Goal: Task Accomplishment & Management: Complete application form

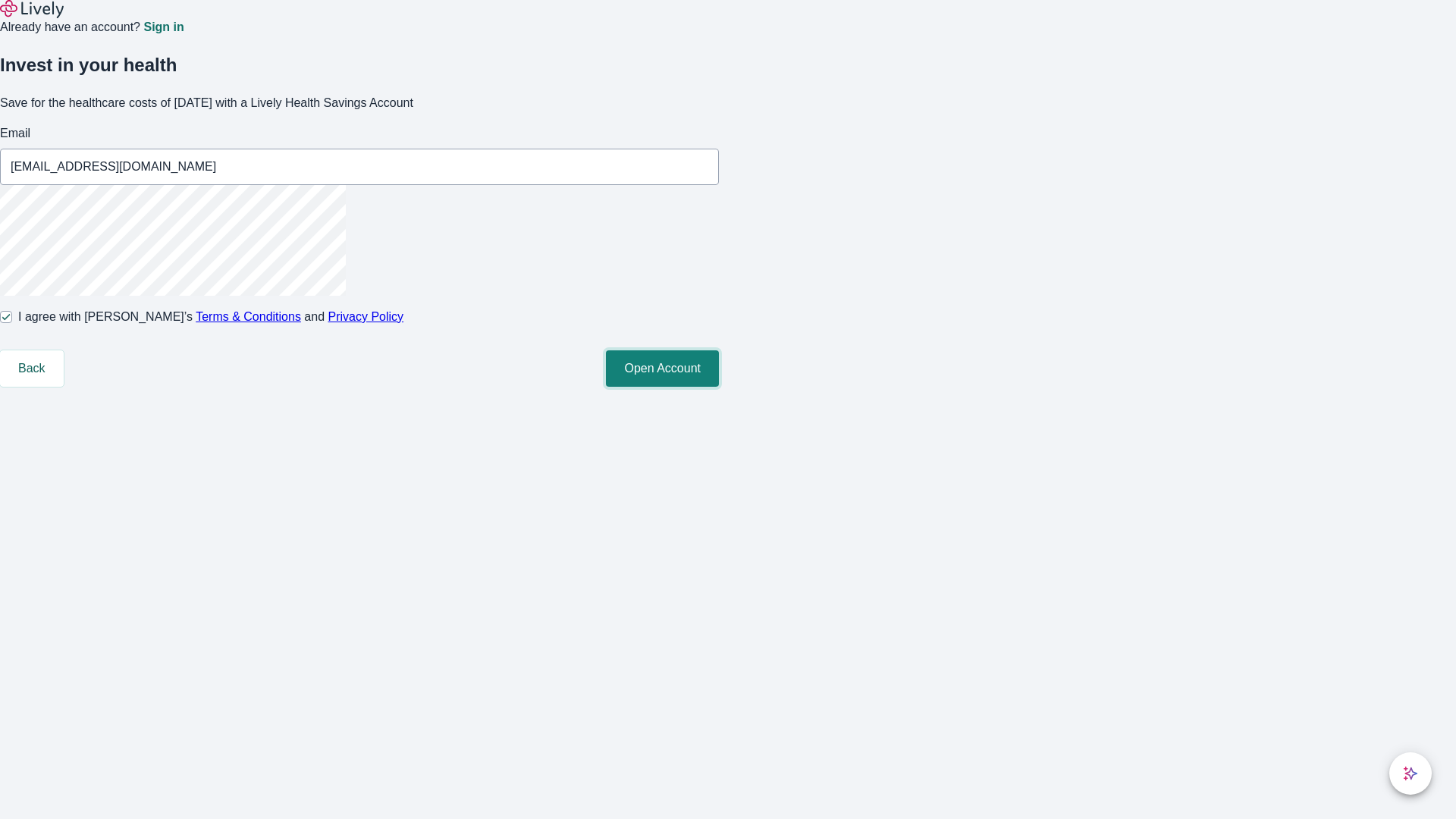
click at [719, 387] on button "Open Account" at bounding box center [663, 368] width 113 height 36
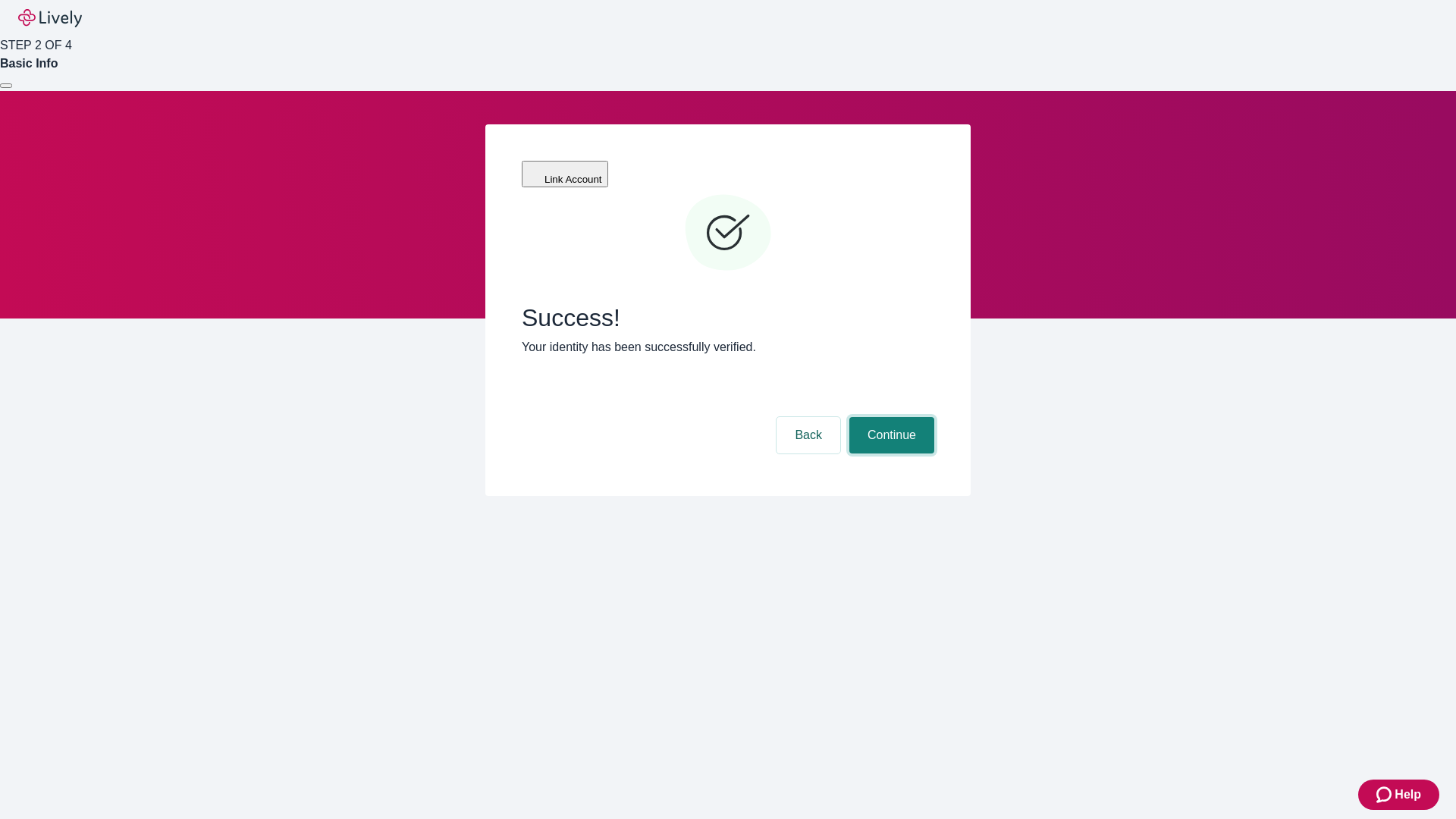
click at [890, 417] on button "Continue" at bounding box center [892, 435] width 85 height 36
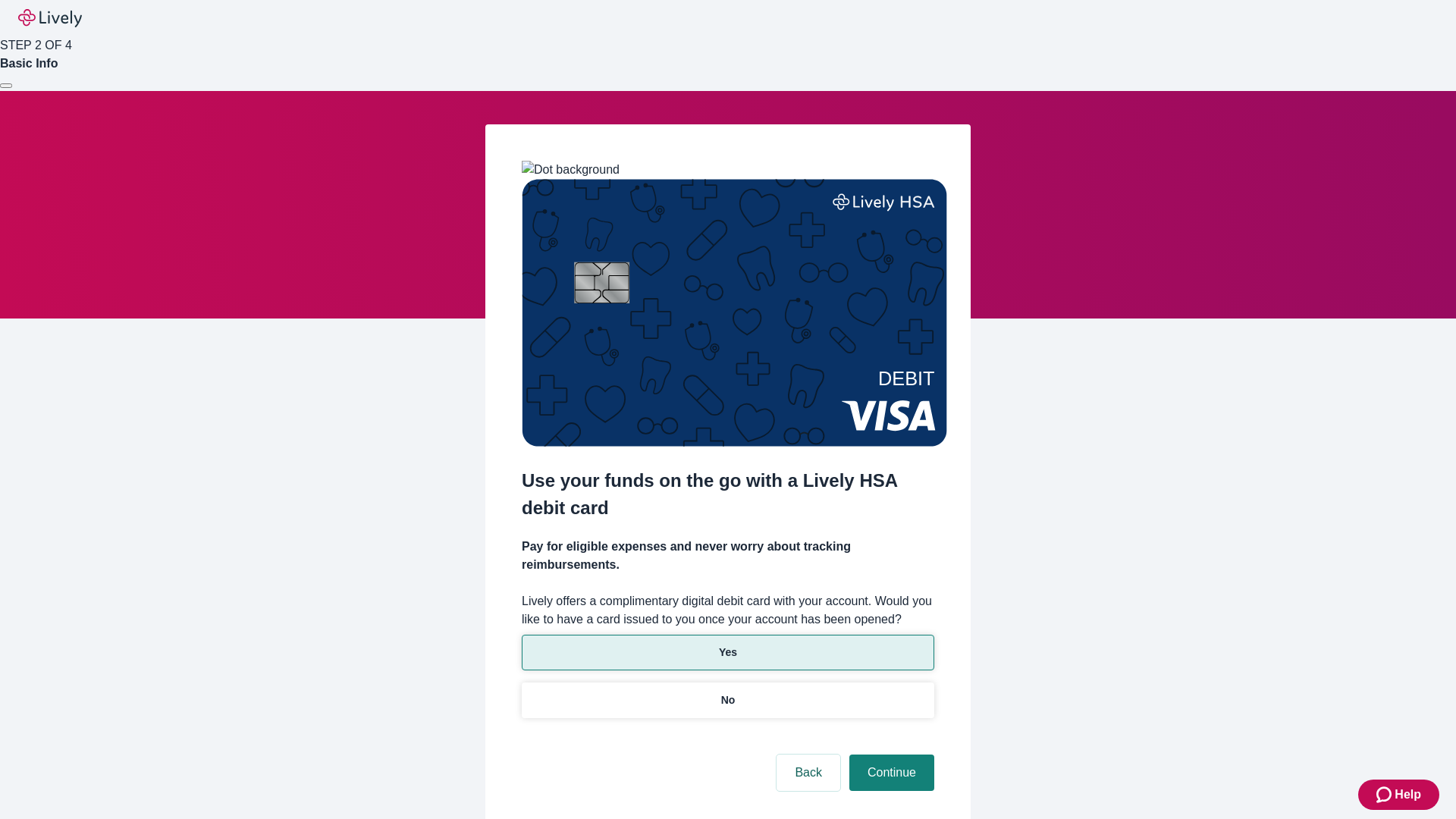
click at [728, 645] on p "Yes" at bounding box center [728, 652] width 19 height 16
click at [890, 754] on button "Continue" at bounding box center [892, 772] width 85 height 36
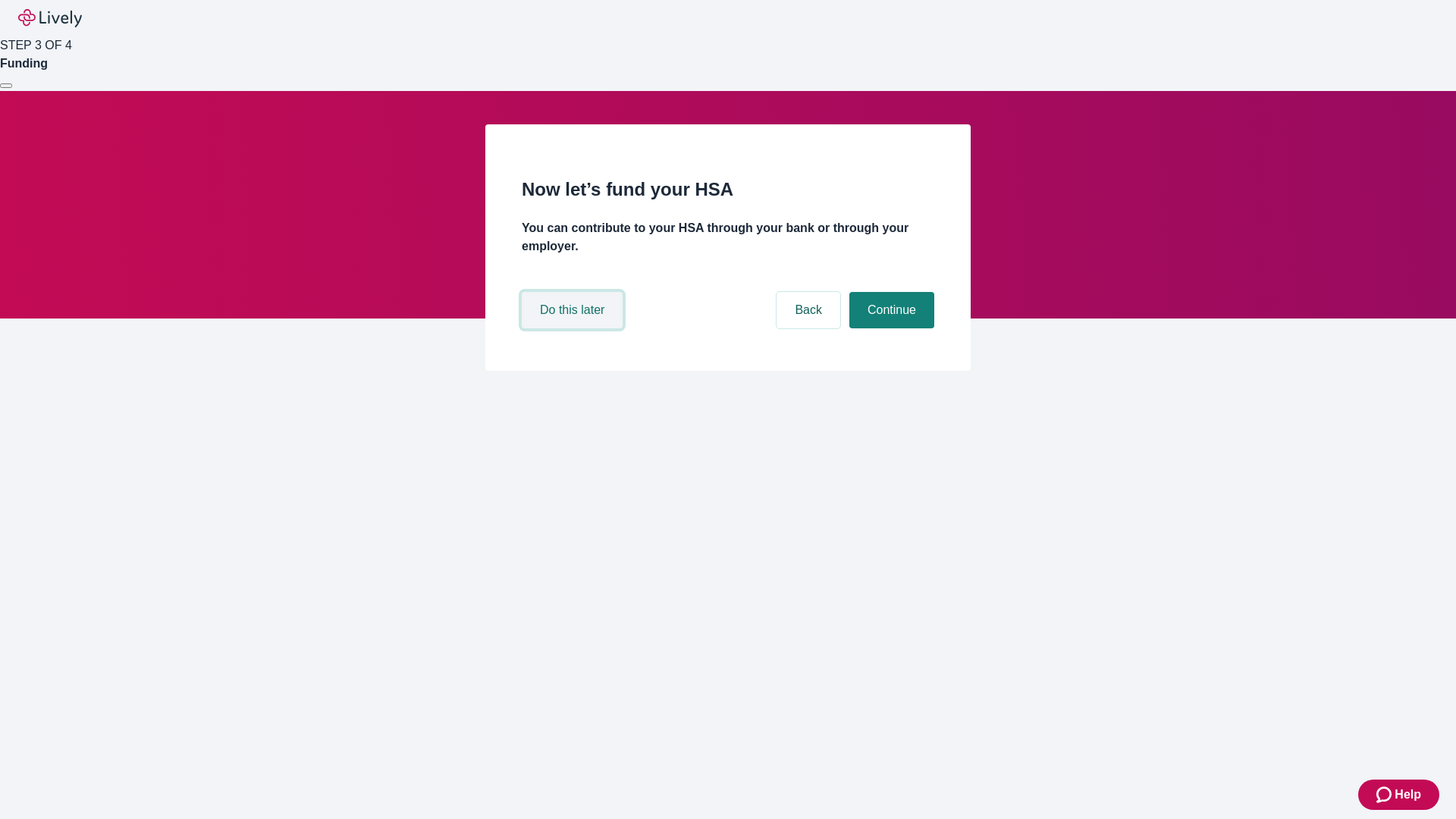
click at [574, 329] on button "Do this later" at bounding box center [572, 309] width 101 height 36
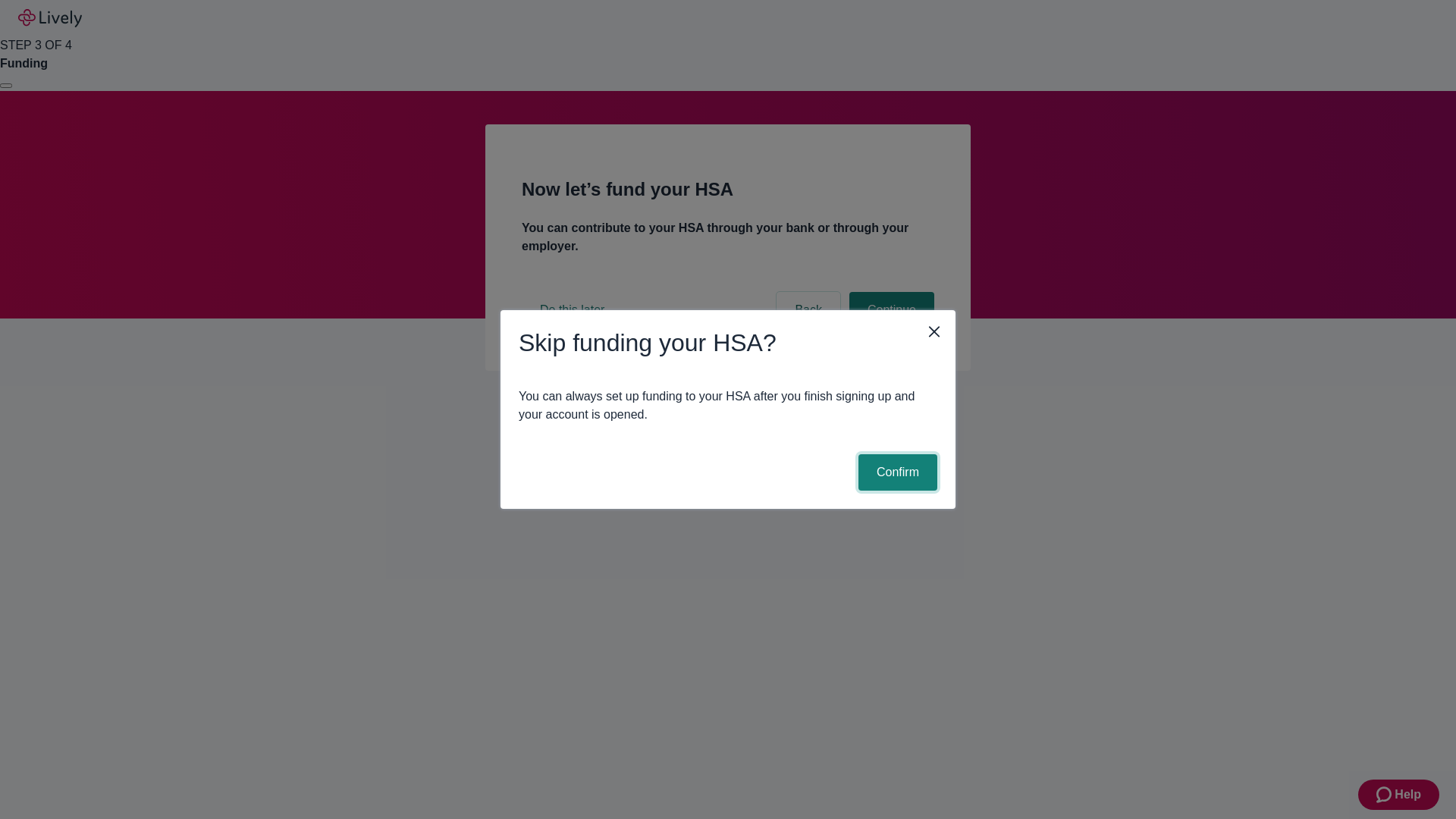
click at [896, 473] on button "Confirm" at bounding box center [898, 472] width 79 height 36
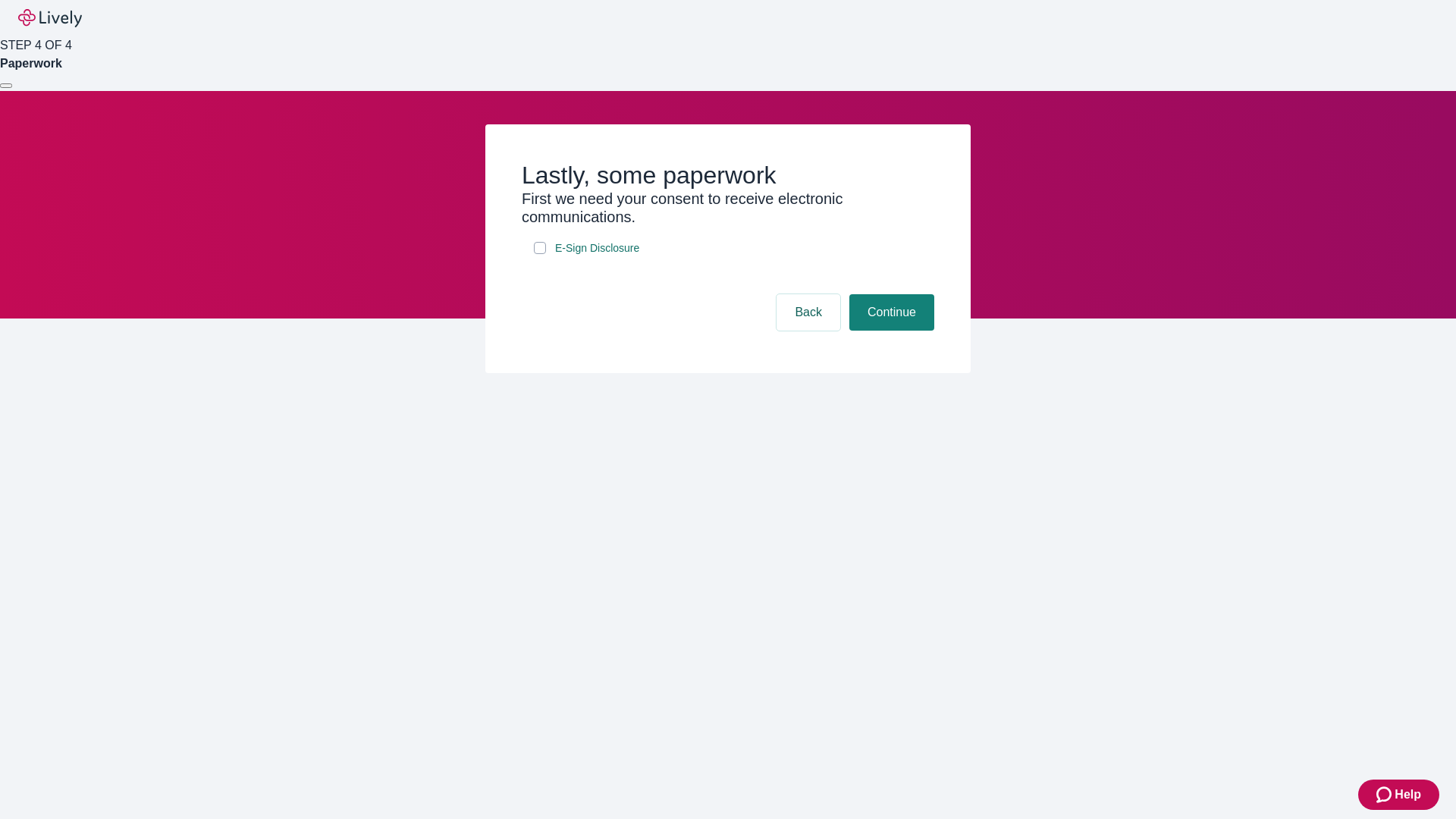
click at [540, 254] on input "E-Sign Disclosure" at bounding box center [540, 247] width 12 height 12
checkbox input "true"
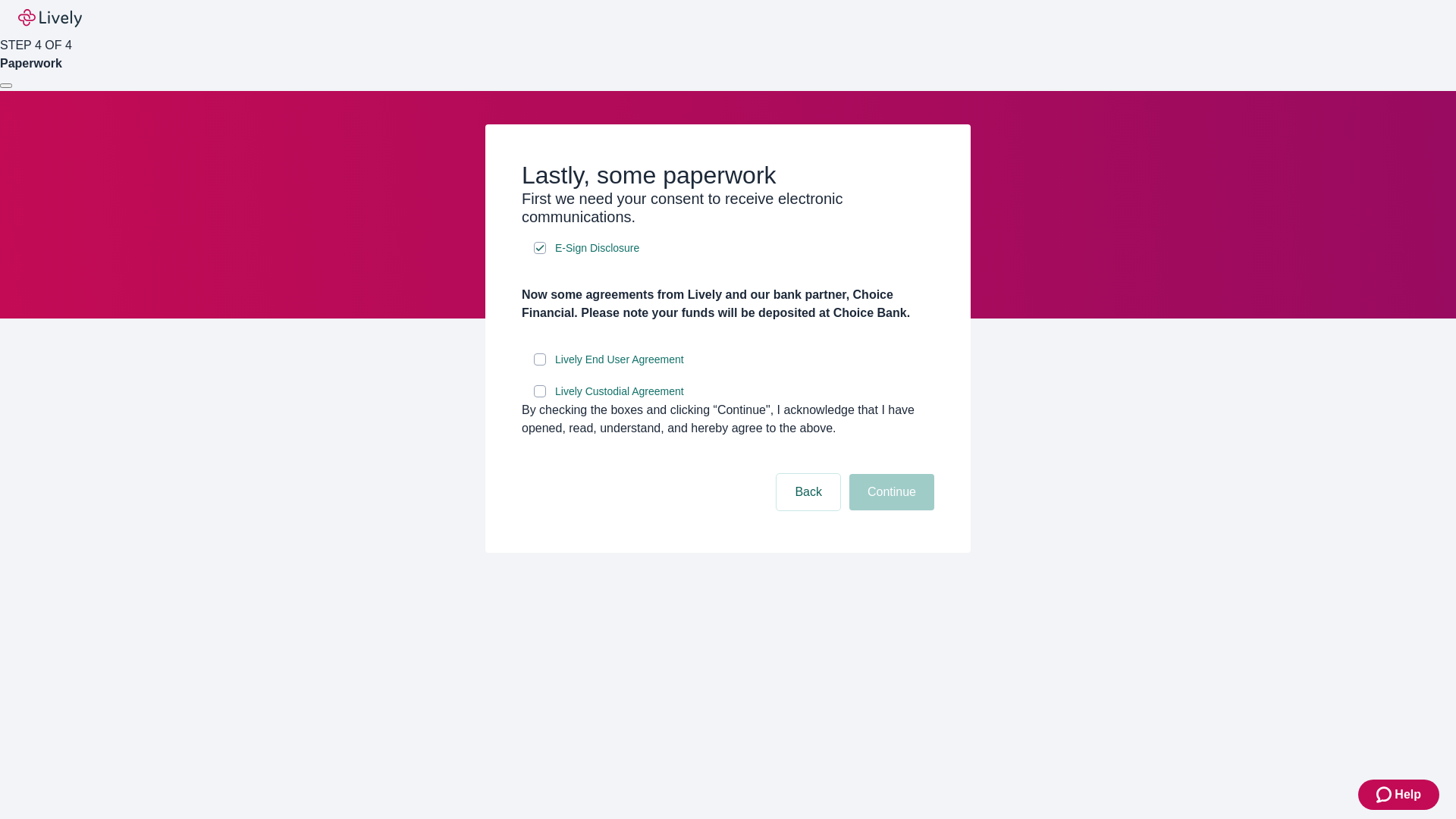
click at [540, 366] on input "Lively End User Agreement" at bounding box center [540, 359] width 12 height 12
checkbox input "true"
click at [540, 397] on input "Lively Custodial Agreement" at bounding box center [540, 391] width 12 height 12
checkbox input "true"
click at [890, 511] on button "Continue" at bounding box center [892, 491] width 85 height 36
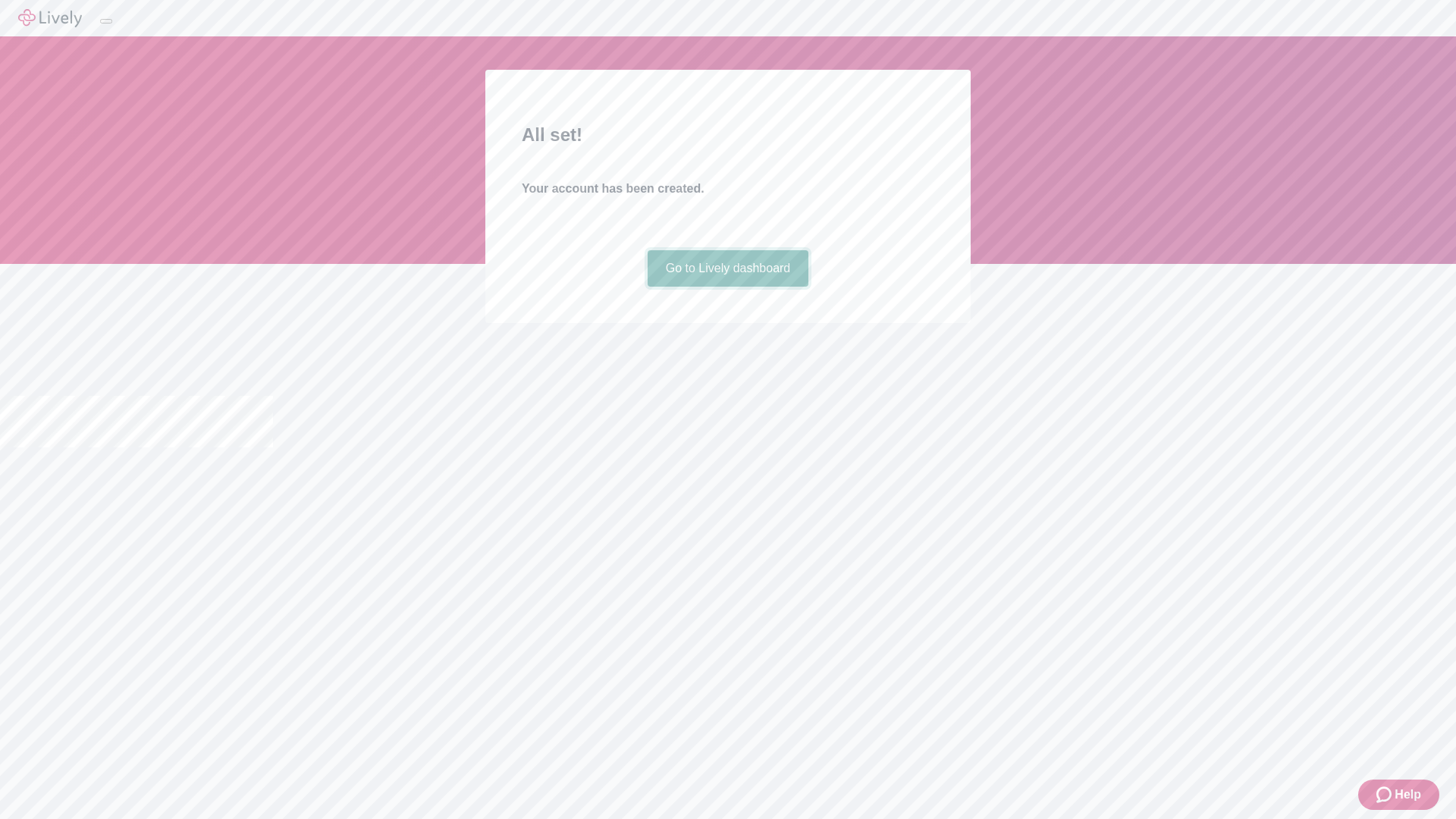
click at [728, 287] on link "Go to Lively dashboard" at bounding box center [728, 267] width 162 height 36
